Goal: Task Accomplishment & Management: Complete application form

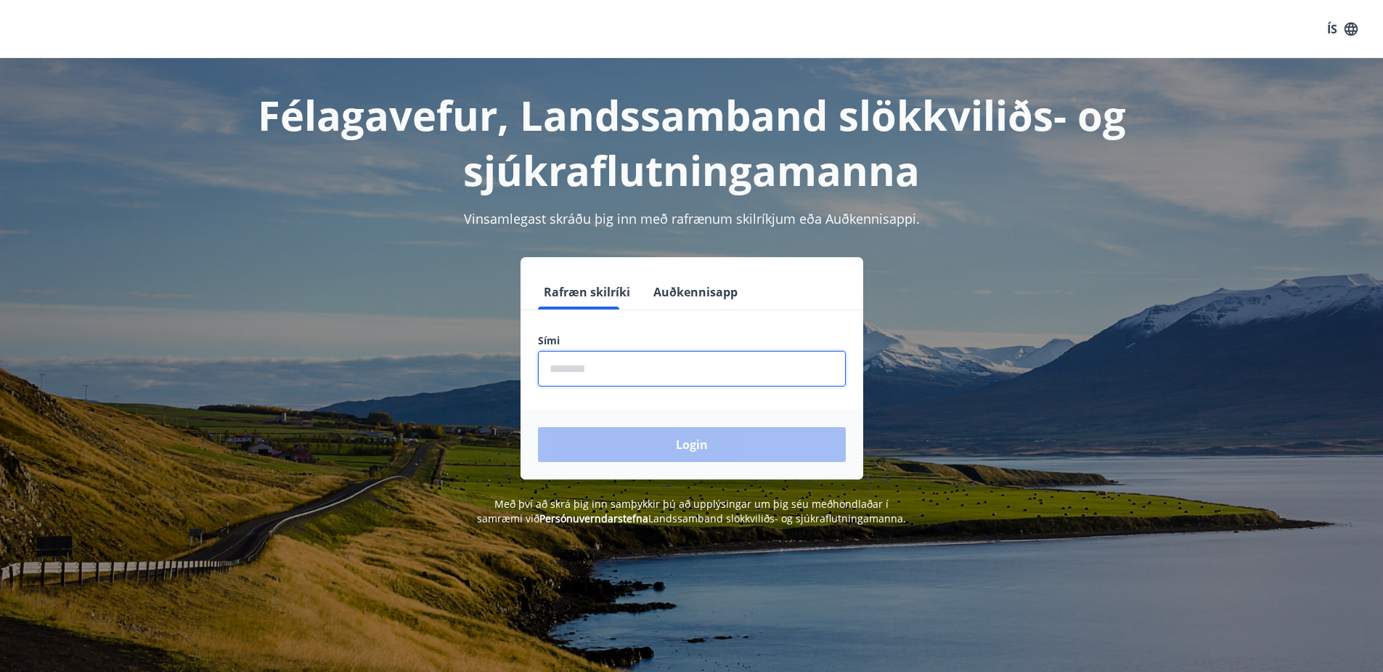
click at [635, 364] on input "phone" at bounding box center [692, 369] width 308 height 36
click at [889, 122] on h1 "Félagavefur, Landssamband slökkviliðs- og sjúkraflutningamanna" at bounding box center [692, 142] width 1011 height 110
click at [681, 356] on input "phone" at bounding box center [692, 369] width 308 height 36
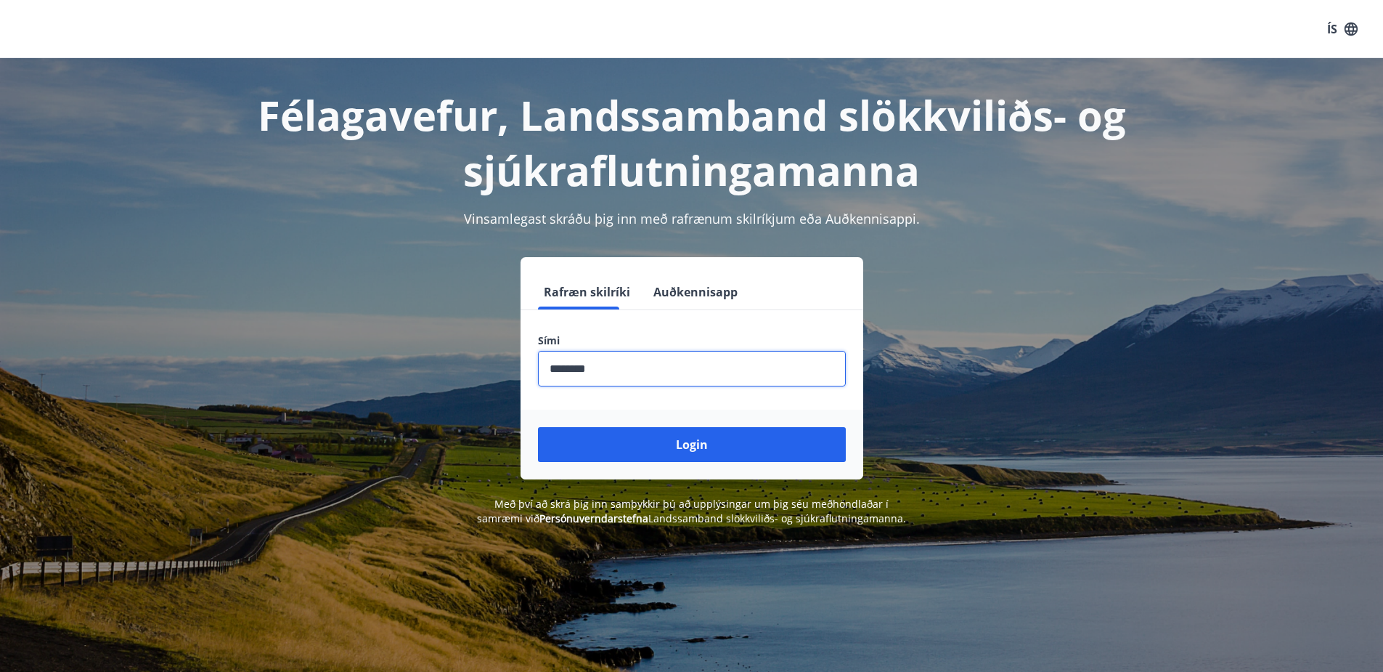
type input "********"
click at [538, 427] on button "Login" at bounding box center [692, 444] width 308 height 35
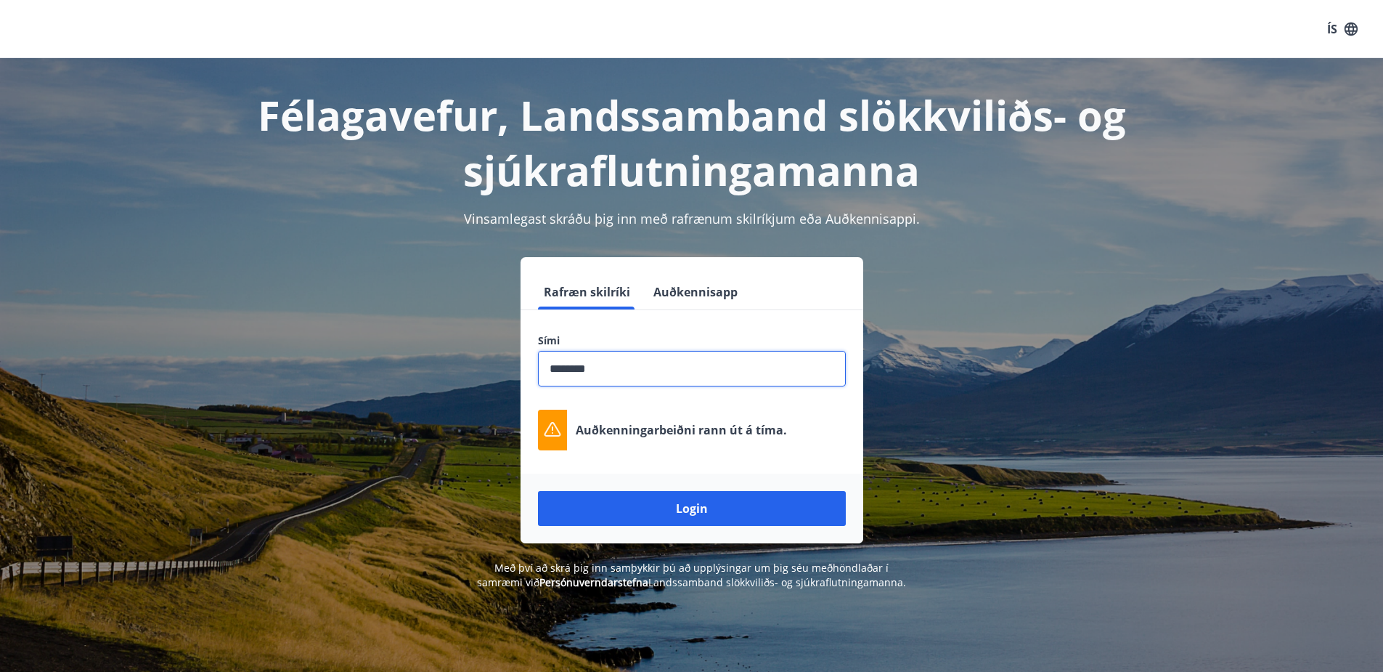
click at [538, 491] on button "Login" at bounding box center [692, 508] width 308 height 35
